Goal: Transaction & Acquisition: Purchase product/service

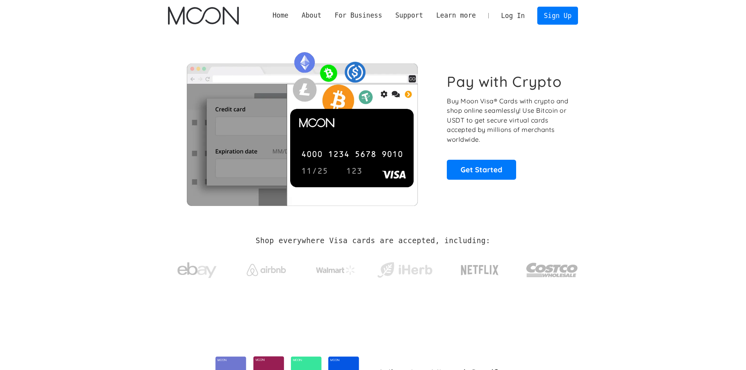
click at [516, 19] on link "Log In" at bounding box center [512, 15] width 37 height 17
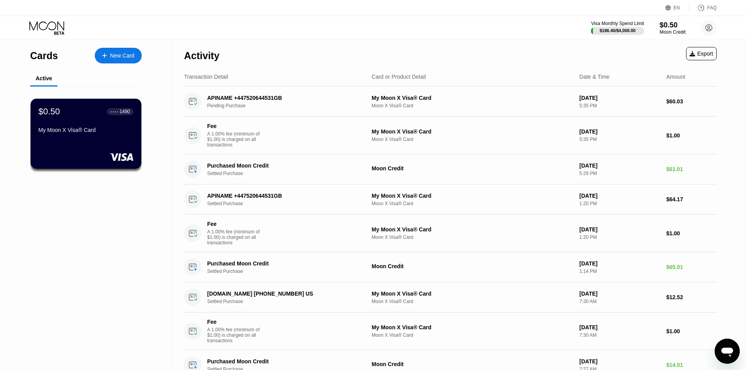
click at [669, 31] on div "Moon Credit" at bounding box center [672, 31] width 26 height 5
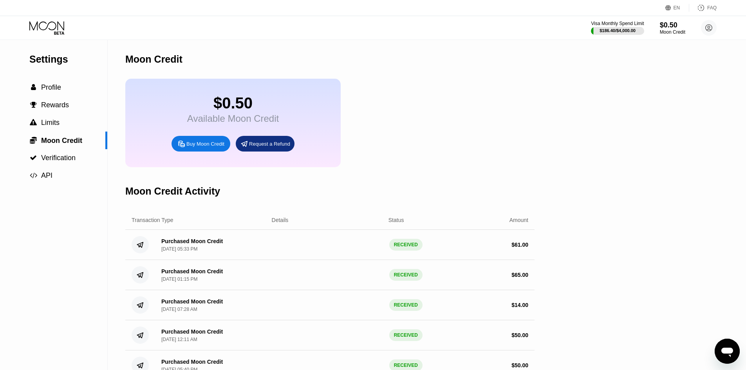
click at [224, 151] on div "Buy Moon Credit" at bounding box center [200, 144] width 59 height 16
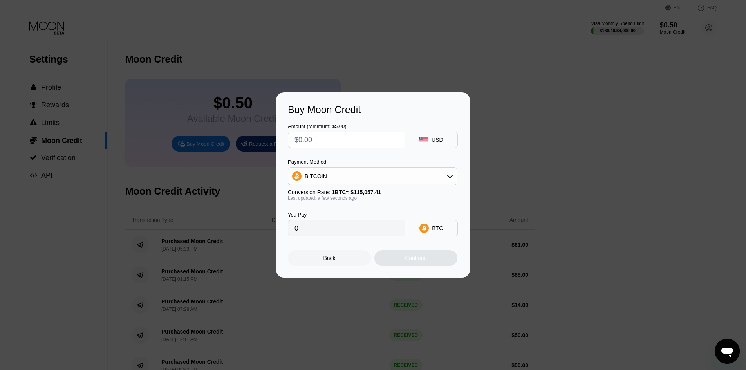
click at [381, 142] on input "text" at bounding box center [346, 140] width 104 height 16
click at [435, 139] on div "USD" at bounding box center [437, 140] width 12 height 6
click at [379, 178] on div "BITCOIN" at bounding box center [372, 176] width 169 height 16
click at [324, 219] on div "USDT on TRON" at bounding box center [372, 215] width 165 height 16
type input "0.00"
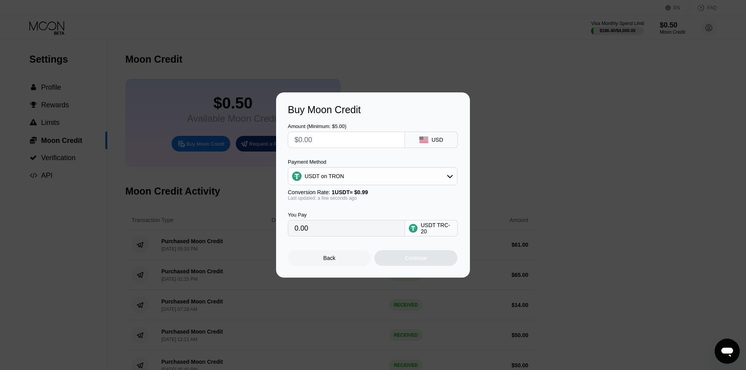
drag, startPoint x: 332, startPoint y: 150, endPoint x: 339, endPoint y: 142, distance: 9.7
click at [334, 148] on div "Amount (Minimum: $5.00) USD Payment Method USDT on TRON Conversion Rate: 1 USDT…" at bounding box center [373, 175] width 170 height 121
click at [339, 142] on input "text" at bounding box center [346, 140] width 104 height 16
type input "$40"
type input "40.40"
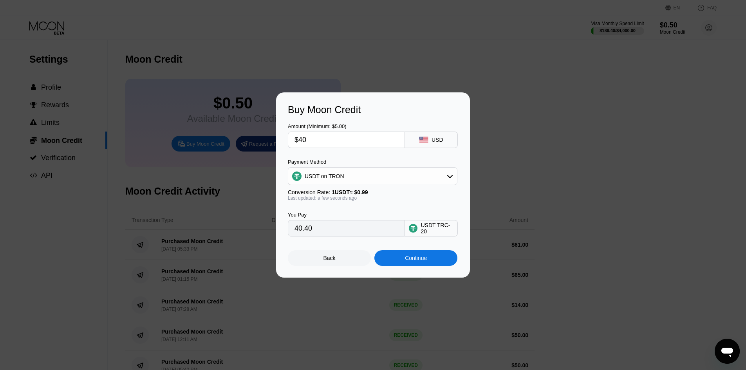
type input "$40"
click at [355, 195] on span "1 USDT ≈ $0.99" at bounding box center [350, 192] width 36 height 6
click at [407, 261] on div "Continue" at bounding box center [416, 258] width 22 height 6
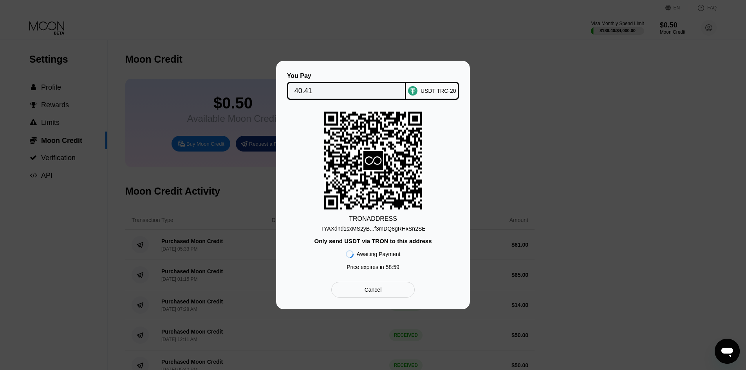
click at [388, 229] on div "TYAXdnd1sxMS2yB...f3mDQ8gRHxSn2SE" at bounding box center [372, 228] width 105 height 6
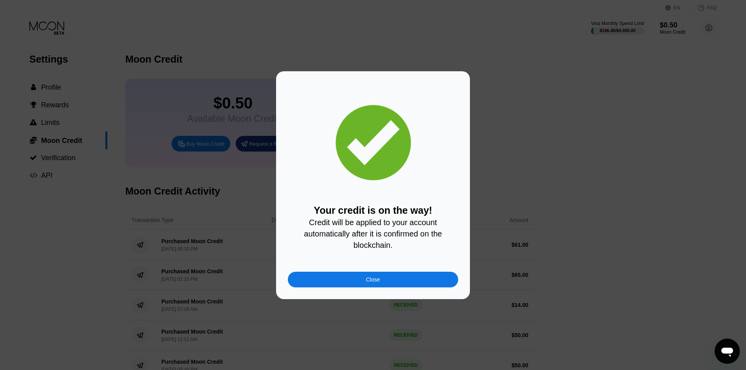
click at [382, 279] on div "Close" at bounding box center [373, 280] width 170 height 16
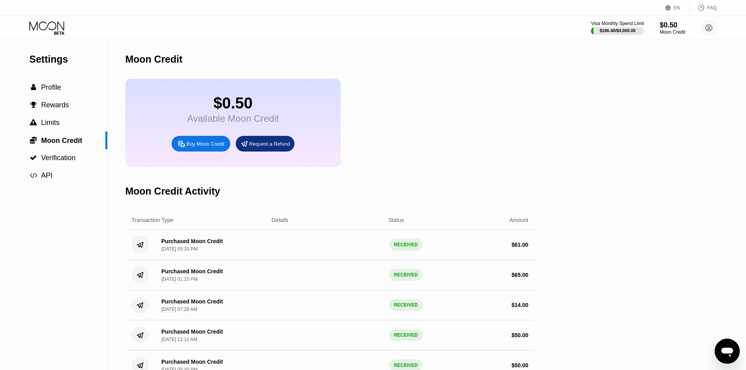
click at [32, 34] on icon at bounding box center [47, 28] width 36 height 14
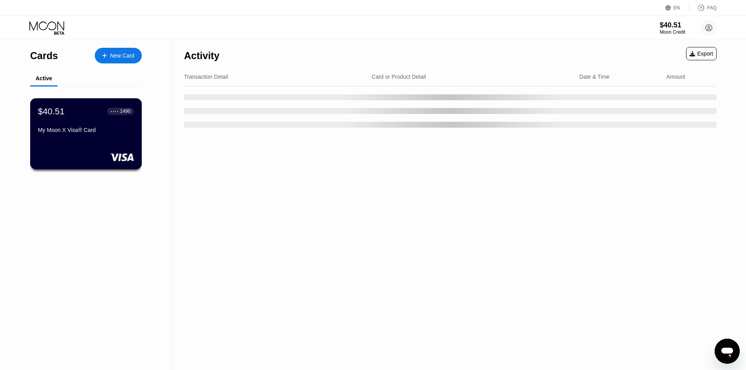
click at [106, 133] on div "My Moon X Visa® Card" at bounding box center [86, 130] width 96 height 6
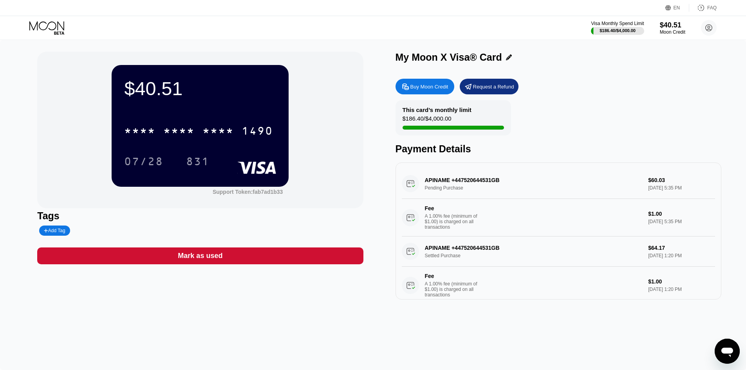
click at [226, 128] on div "* * * * * * * * * * * * 1490" at bounding box center [200, 128] width 152 height 27
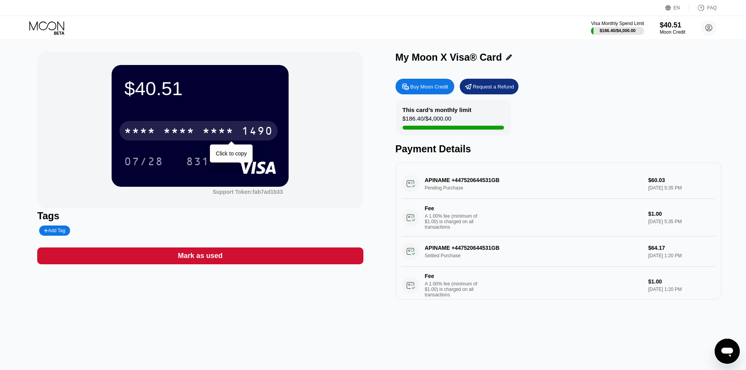
click at [222, 137] on div "* * * *" at bounding box center [217, 132] width 31 height 13
